Goal: Navigation & Orientation: Find specific page/section

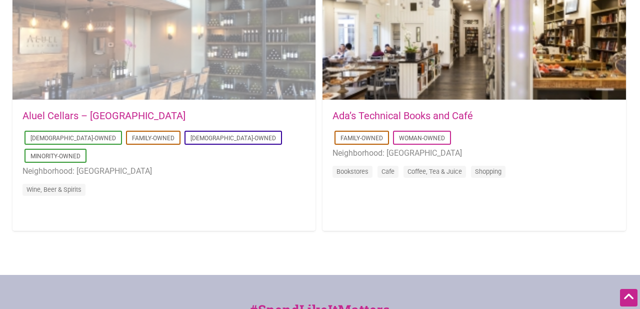
scroll to position [3892, 0]
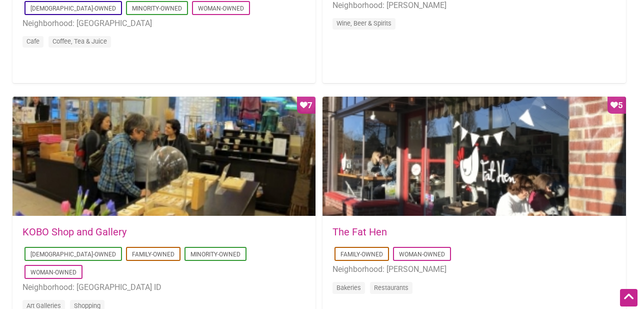
scroll to position [3247, 0]
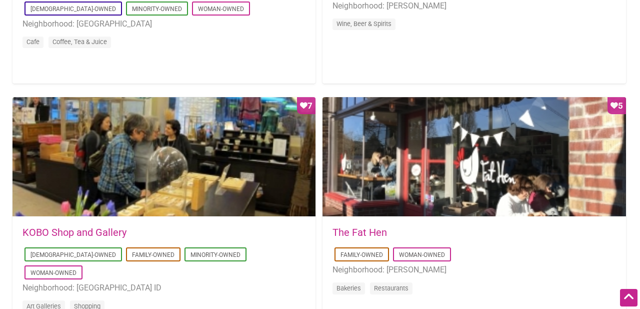
click at [114, 229] on link "KOBO Shop and Gallery" at bounding box center [75, 232] width 104 height 12
click at [345, 233] on link "The Fat Hen" at bounding box center [360, 232] width 55 height 12
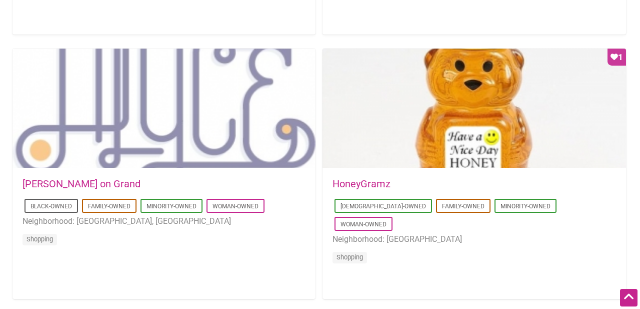
scroll to position [386, 0]
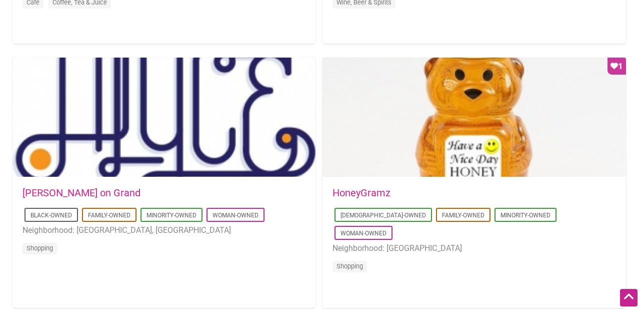
click at [73, 191] on link "[PERSON_NAME] on Grand" at bounding box center [82, 193] width 118 height 12
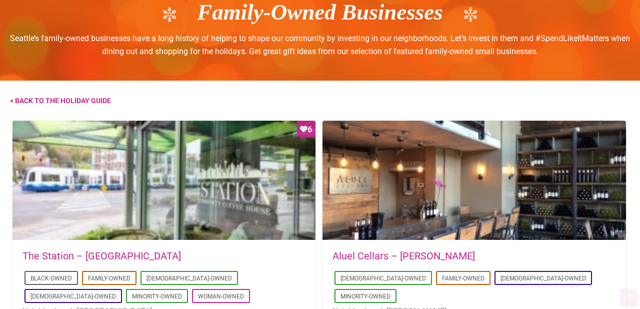
scroll to position [144, 0]
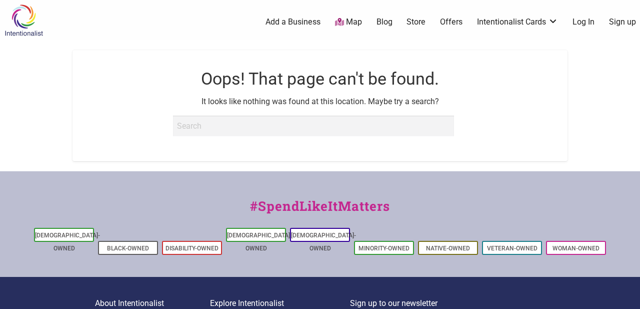
scroll to position [57, 0]
